Goal: Information Seeking & Learning: Check status

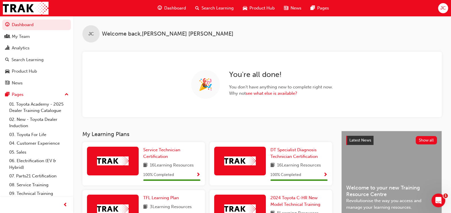
click at [340, 31] on div "JC Welcome back , Jeremy Crosbie" at bounding box center [262, 29] width 378 height 26
click at [358, 43] on div "JC Welcome back , Jeremy Crosbie 🎉 You ' re all done! You don ' t have anything…" at bounding box center [262, 66] width 378 height 101
click at [36, 39] on div "My Team" at bounding box center [36, 36] width 63 height 7
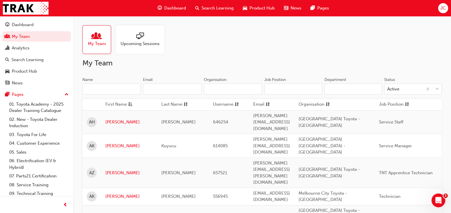
click at [34, 54] on button "Dashboard My Team Analytics Search Learning Product Hub News Pages" at bounding box center [36, 53] width 69 height 71
click at [34, 50] on div "Analytics" at bounding box center [36, 48] width 63 height 7
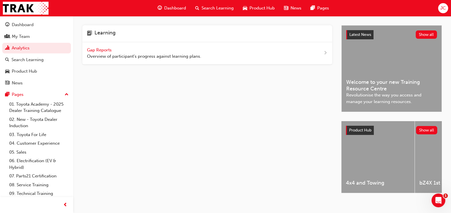
click at [120, 51] on div "Gap Reports Overview of participant's progress against learning plans." at bounding box center [144, 53] width 114 height 13
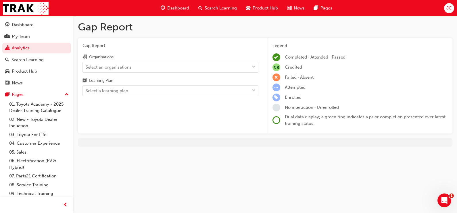
click at [121, 72] on div "Select an organisations" at bounding box center [170, 67] width 176 height 11
click at [86, 69] on input "Organisations Select an organisations" at bounding box center [86, 66] width 1 height 5
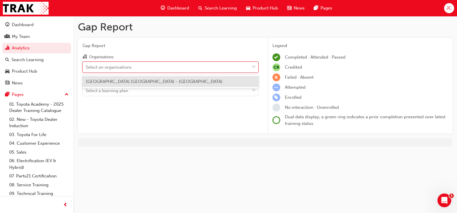
click at [121, 85] on div "[GEOGRAPHIC_DATA] [GEOGRAPHIC_DATA] - [GEOGRAPHIC_DATA]" at bounding box center [170, 81] width 176 height 11
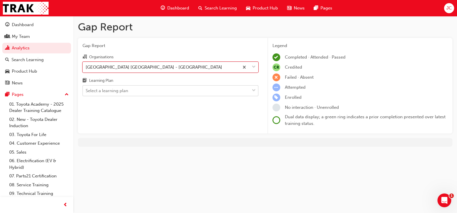
click at [118, 91] on div "Select a learning plan" at bounding box center [107, 91] width 43 height 7
click at [86, 91] on input "Learning Plan Select a learning plan" at bounding box center [86, 90] width 1 height 5
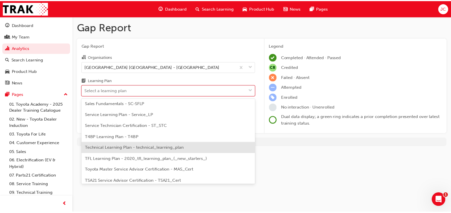
scroll to position [176, 0]
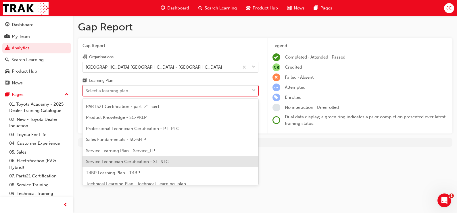
click at [163, 157] on div "Service Technician Certification - ST_STC" at bounding box center [170, 161] width 176 height 11
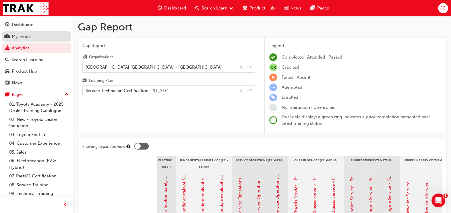
click at [49, 38] on div "My Team" at bounding box center [36, 36] width 63 height 7
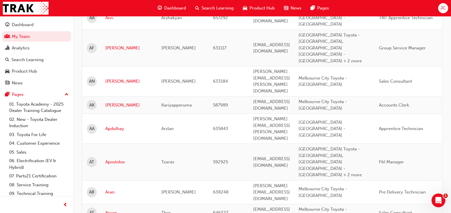
scroll to position [467, 0]
